Goal: Register for event/course

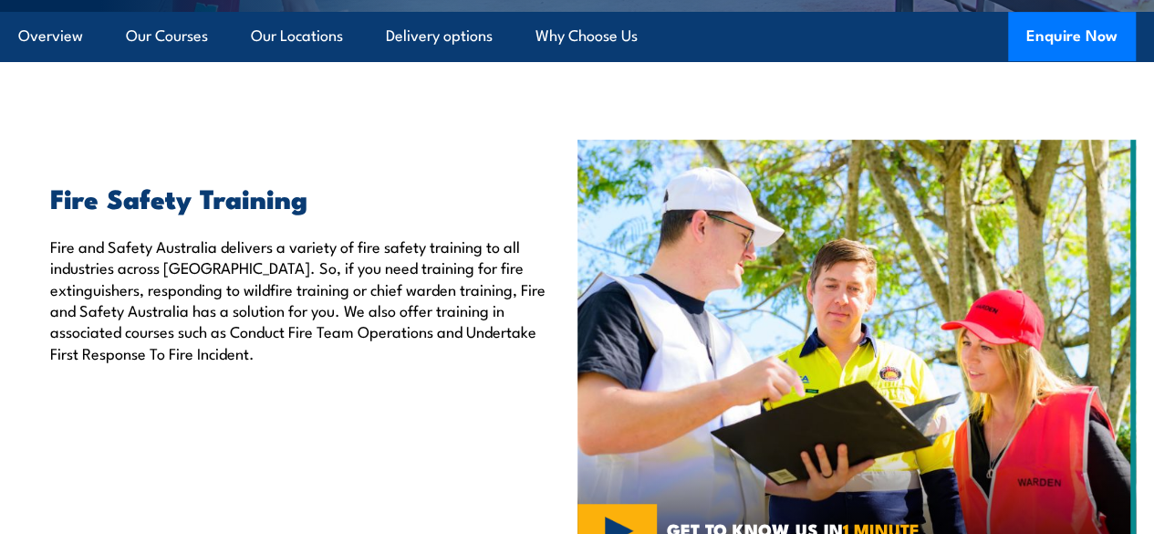
scroll to position [456, 0]
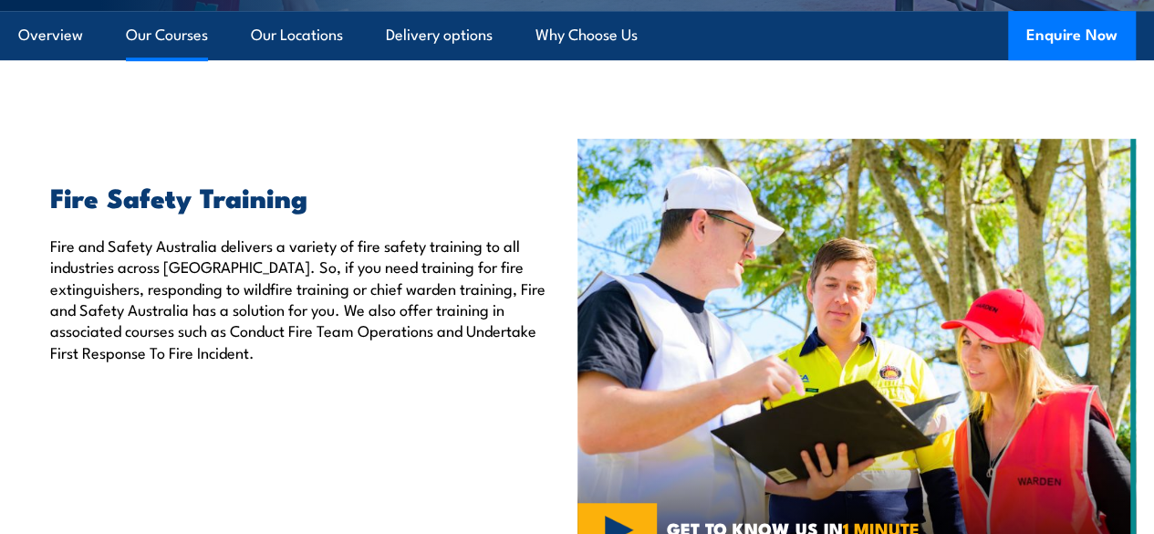
click at [177, 59] on link "Our Courses" at bounding box center [167, 35] width 82 height 48
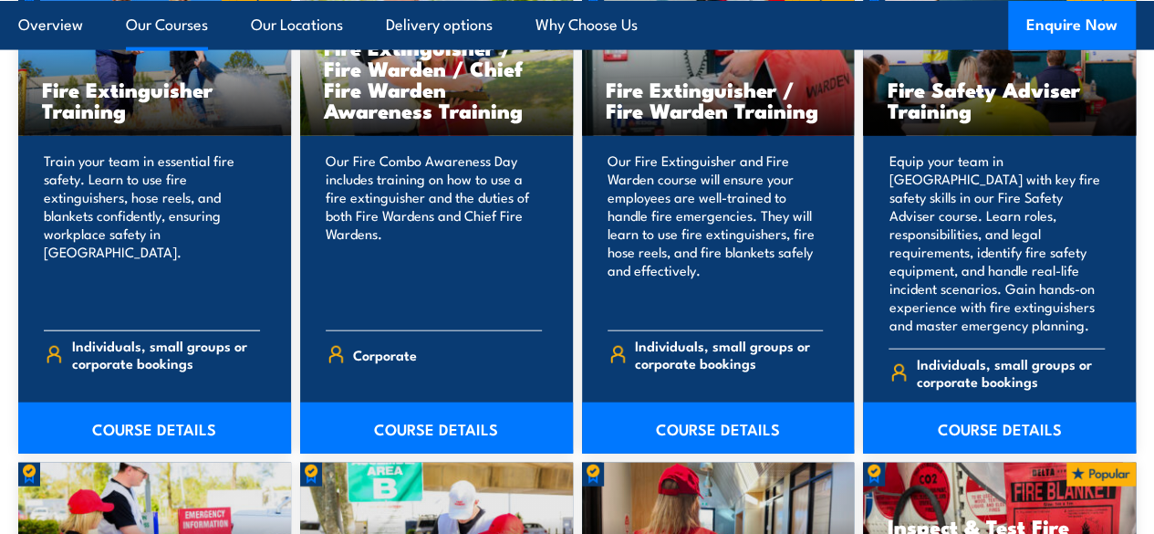
scroll to position [1969, 0]
click at [147, 447] on link "COURSE DETAILS" at bounding box center [154, 427] width 273 height 51
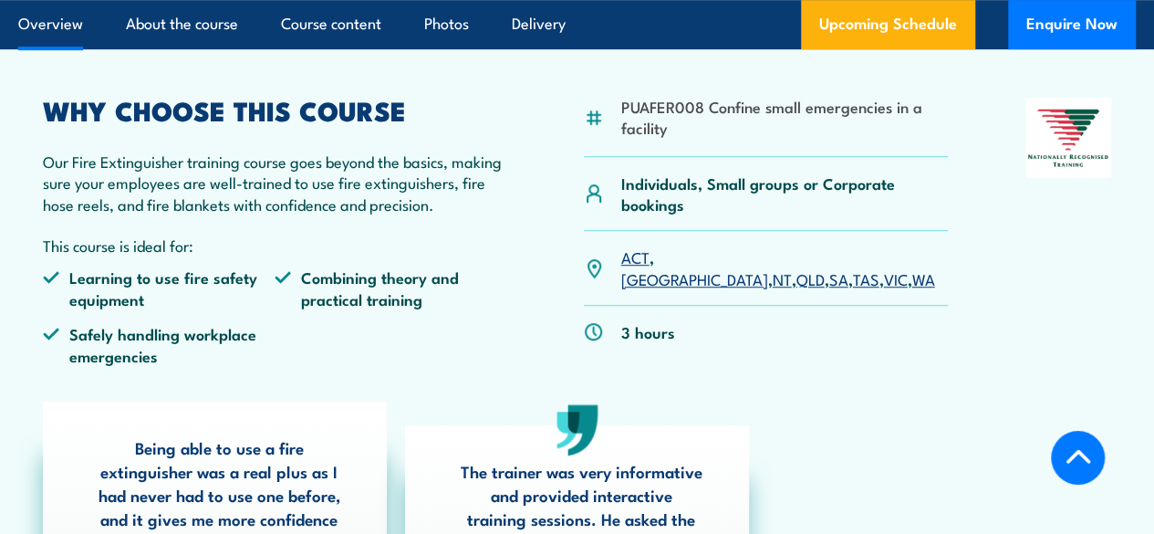
scroll to position [497, 0]
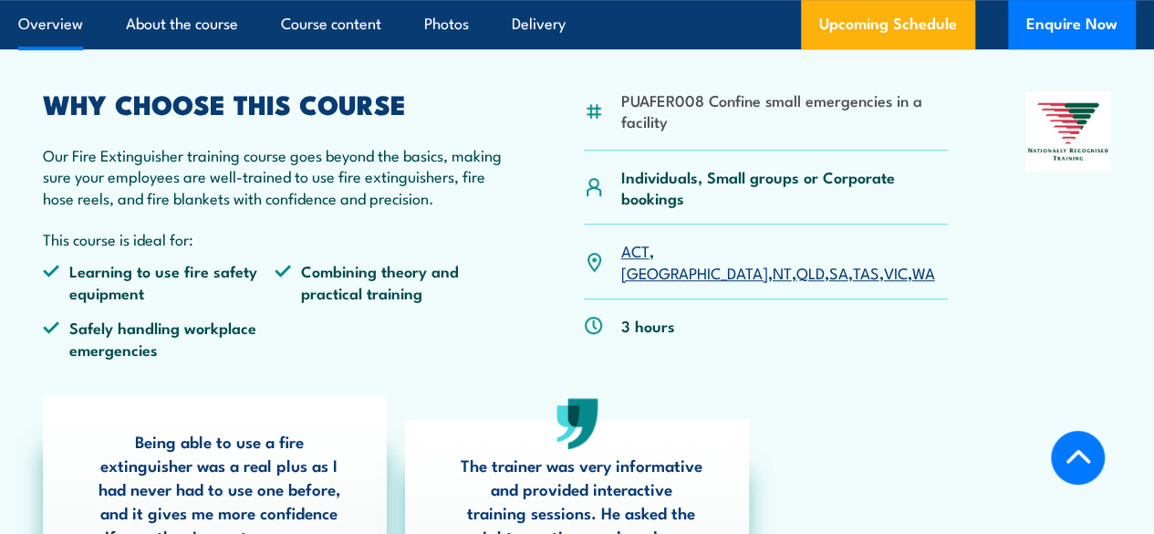
click at [673, 283] on link "[GEOGRAPHIC_DATA]" at bounding box center [694, 272] width 147 height 22
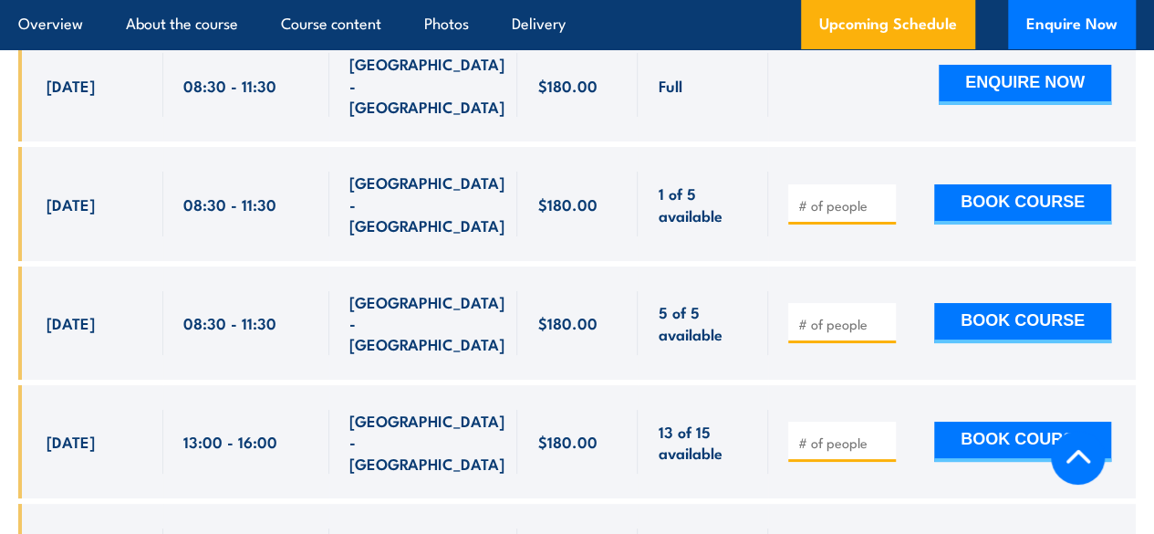
scroll to position [3280, 0]
